Goal: Information Seeking & Learning: Learn about a topic

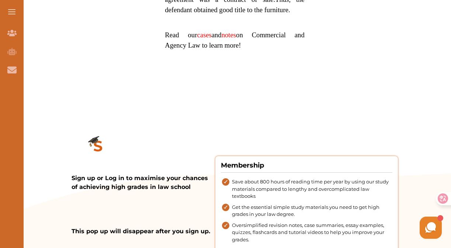
scroll to position [723, 0]
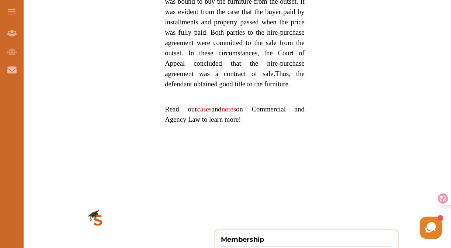
drag, startPoint x: 269, startPoint y: 144, endPoint x: 185, endPoint y: 85, distance: 102.0
click at [185, 85] on p "The Court of Appeal found that Mrs [PERSON_NAME], although being a ‘hirer’, was…" at bounding box center [235, 33] width 140 height 114
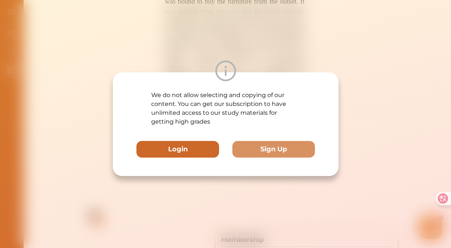
click at [200, 147] on button "Login" at bounding box center [178, 149] width 83 height 17
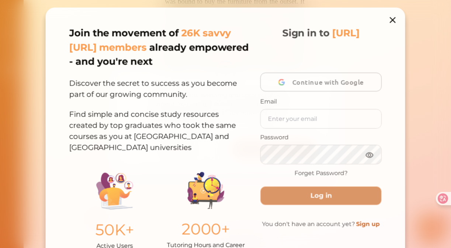
scroll to position [86, 0]
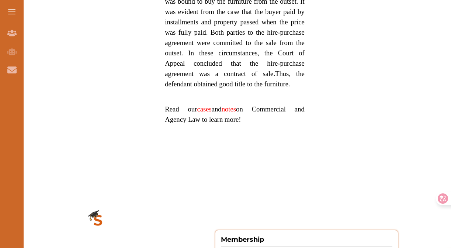
scroll to position [813, 0]
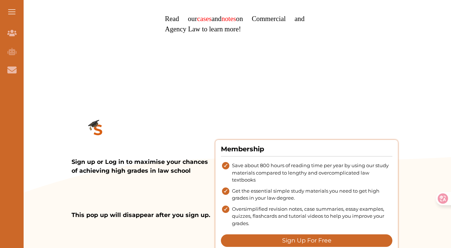
drag, startPoint x: 248, startPoint y: 66, endPoint x: 248, endPoint y: 52, distance: 14.0
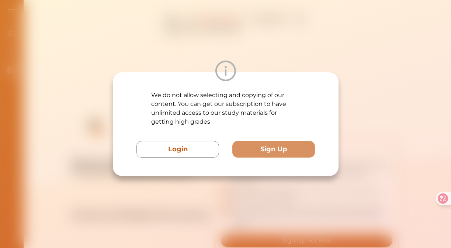
click at [195, 51] on div "We do not allow selecting and copying of our content. You can get our subscript…" at bounding box center [225, 124] width 451 height 248
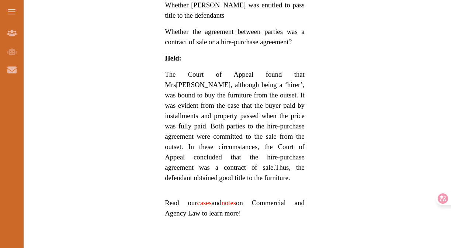
scroll to position [474, 0]
